Goal: Navigation & Orientation: Understand site structure

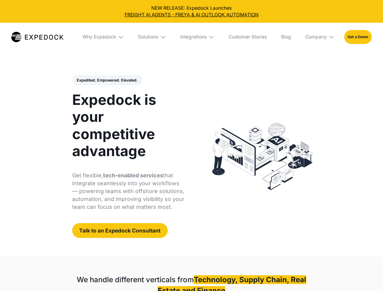
select select
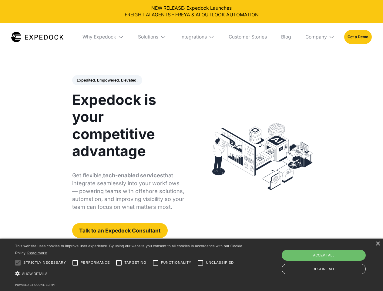
click at [191, 37] on div "Integrations" at bounding box center [193, 37] width 26 height 6
click at [103, 37] on div "Why Expedock" at bounding box center [99, 37] width 34 height 6
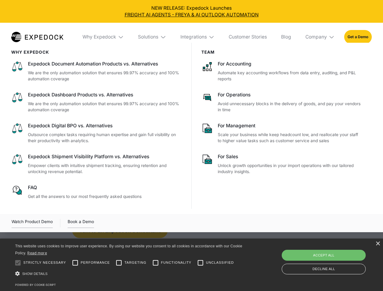
click at [153, 37] on div "Solutions" at bounding box center [148, 37] width 20 height 6
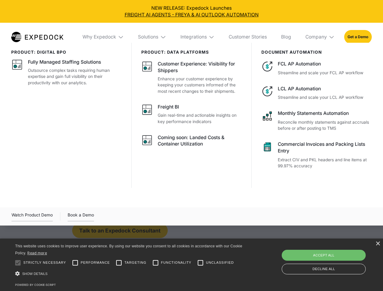
click at [198, 37] on div "Integrations" at bounding box center [193, 37] width 26 height 6
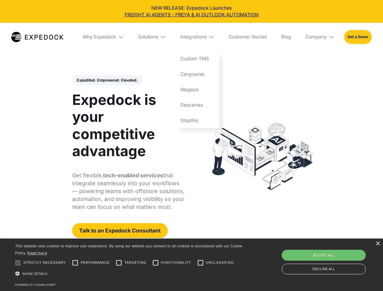
click at [320, 37] on div "Company" at bounding box center [316, 37] width 22 height 6
click at [107, 80] on div "Expedited. Empowered. Elevated. Automate Freight Document Extraction at 99.97% …" at bounding box center [128, 156] width 113 height 163
click at [18, 263] on div at bounding box center [18, 263] width 12 height 12
click at [75, 263] on input "Performance" at bounding box center [75, 263] width 12 height 12
checkbox input "true"
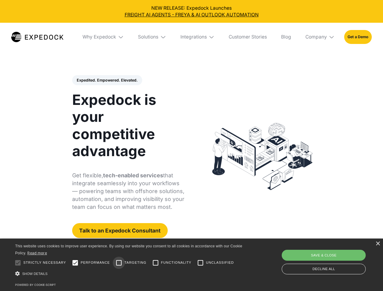
click at [119, 263] on input "Targeting" at bounding box center [119, 263] width 12 height 12
checkbox input "true"
click at [156, 263] on input "Functionality" at bounding box center [156, 263] width 12 height 12
checkbox input "true"
